Goal: Task Accomplishment & Management: Use online tool/utility

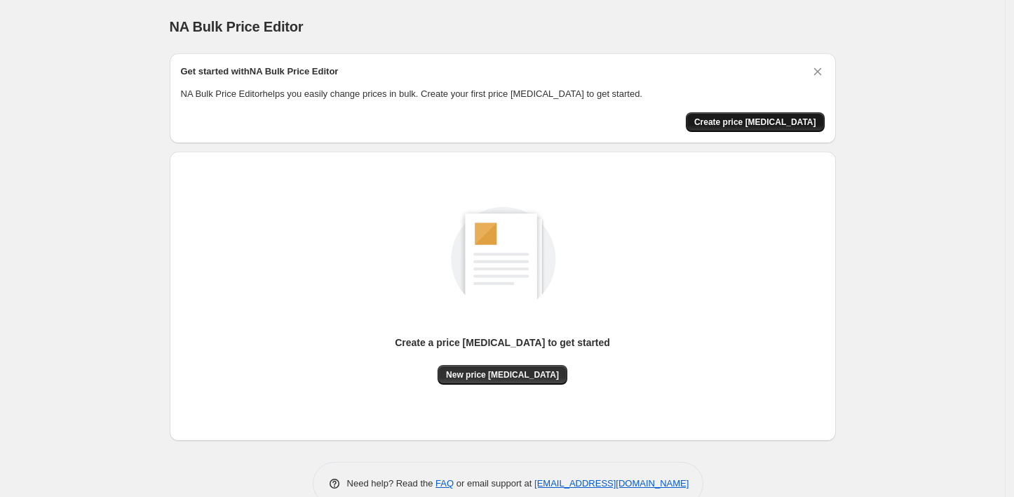
click at [767, 124] on span "Create price [MEDICAL_DATA]" at bounding box center [756, 121] width 122 height 11
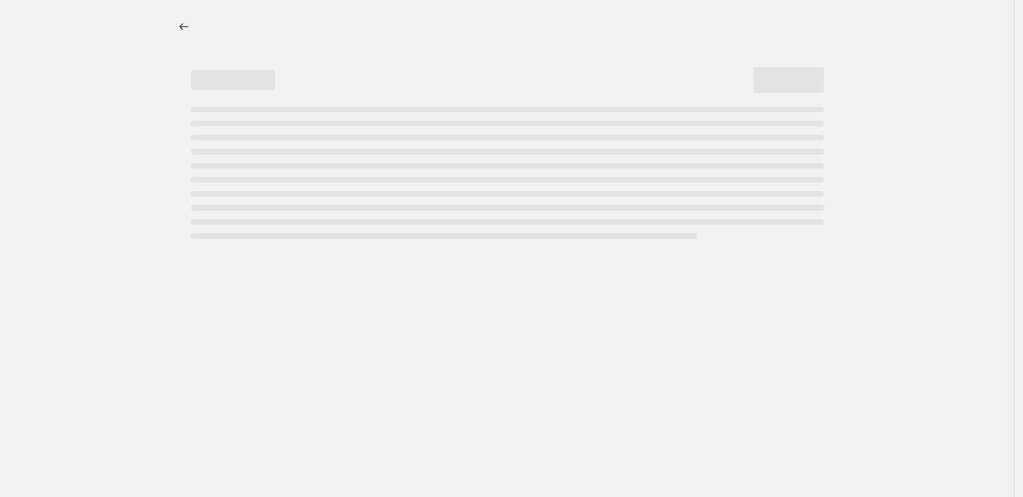
select select "percentage"
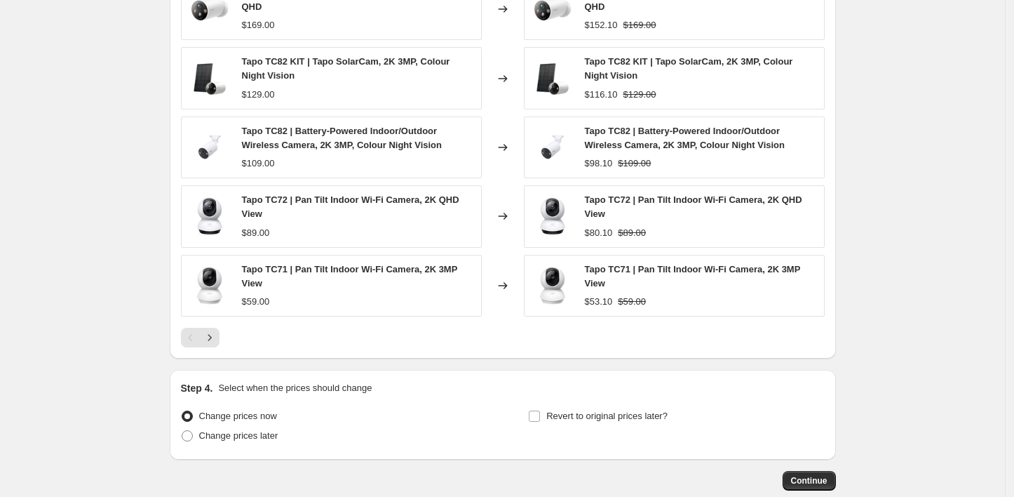
scroll to position [850, 0]
click at [241, 443] on label "Change prices later" at bounding box center [230, 435] width 98 height 20
click at [182, 430] on input "Change prices later" at bounding box center [182, 429] width 1 height 1
radio input "true"
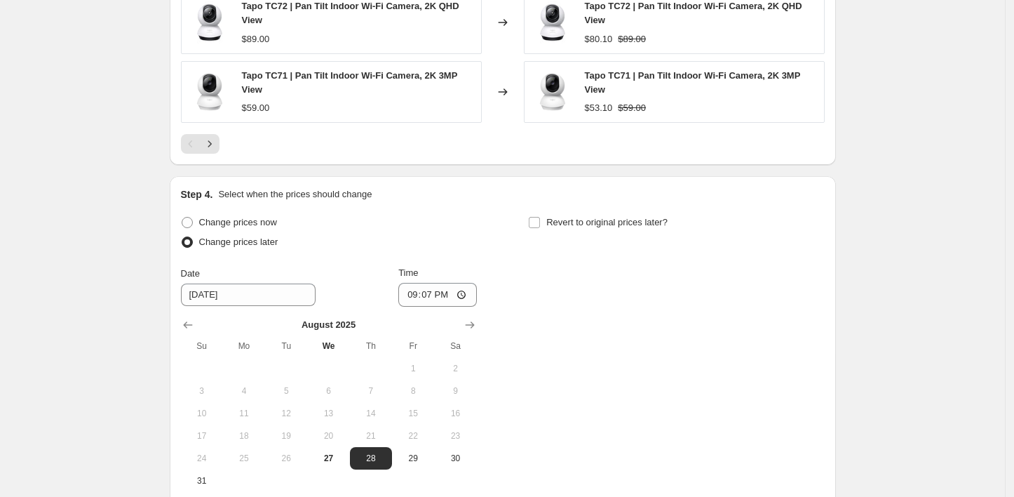
scroll to position [1083, 0]
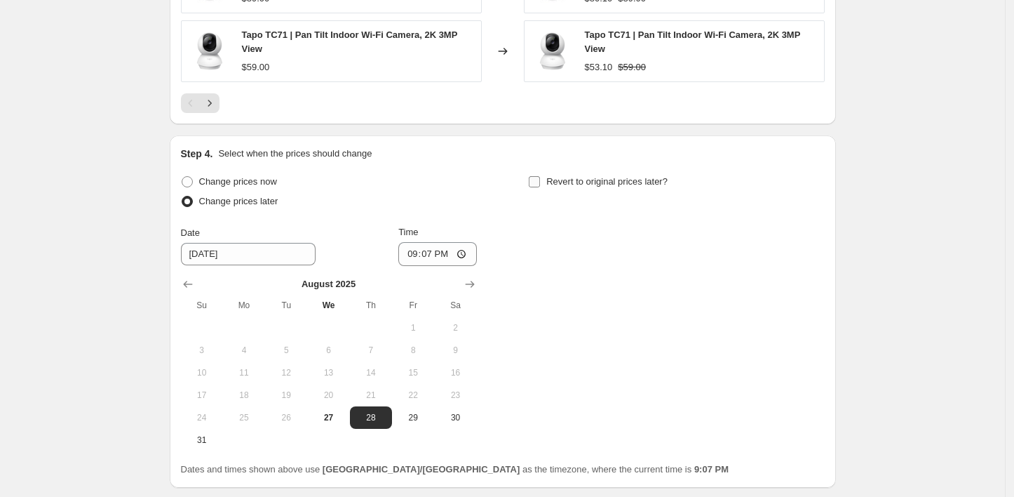
click at [610, 186] on span "Revert to original prices later?" at bounding box center [607, 181] width 121 height 11
click at [540, 186] on input "Revert to original prices later?" at bounding box center [534, 181] width 11 height 11
checkbox input "true"
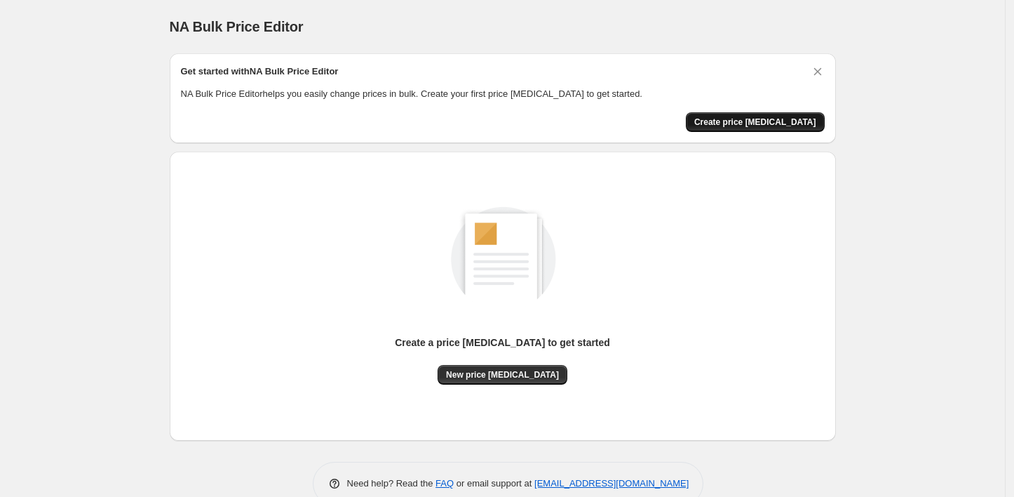
click at [791, 123] on span "Create price [MEDICAL_DATA]" at bounding box center [756, 121] width 122 height 11
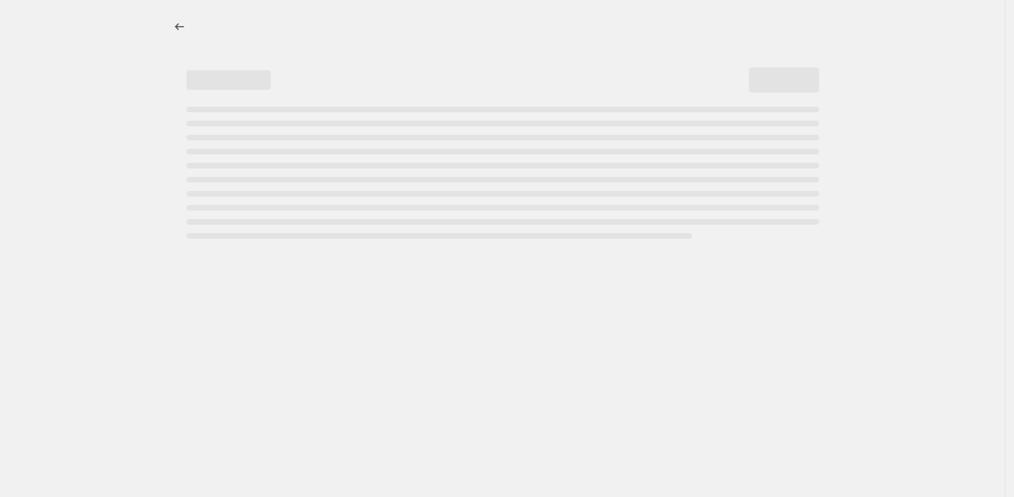
select select "percentage"
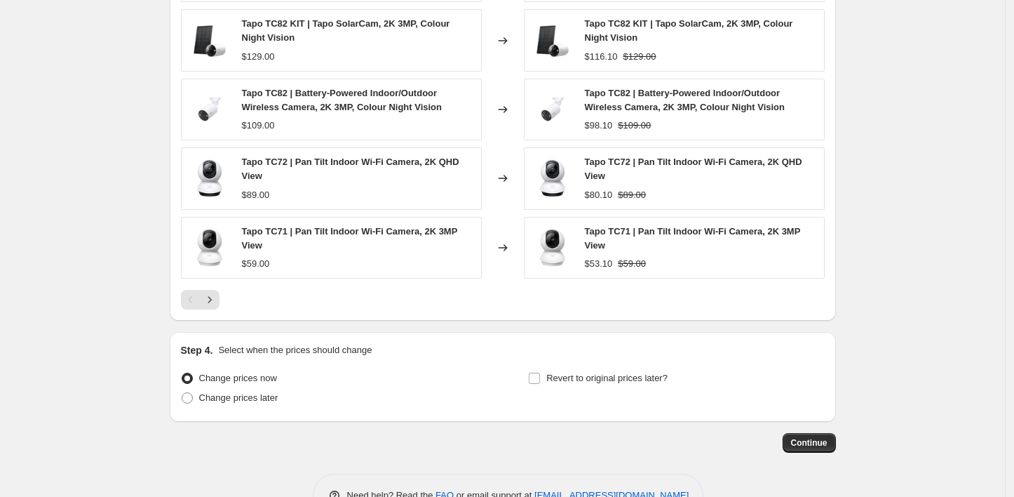
scroll to position [927, 0]
